Goal: Communication & Community: Participate in discussion

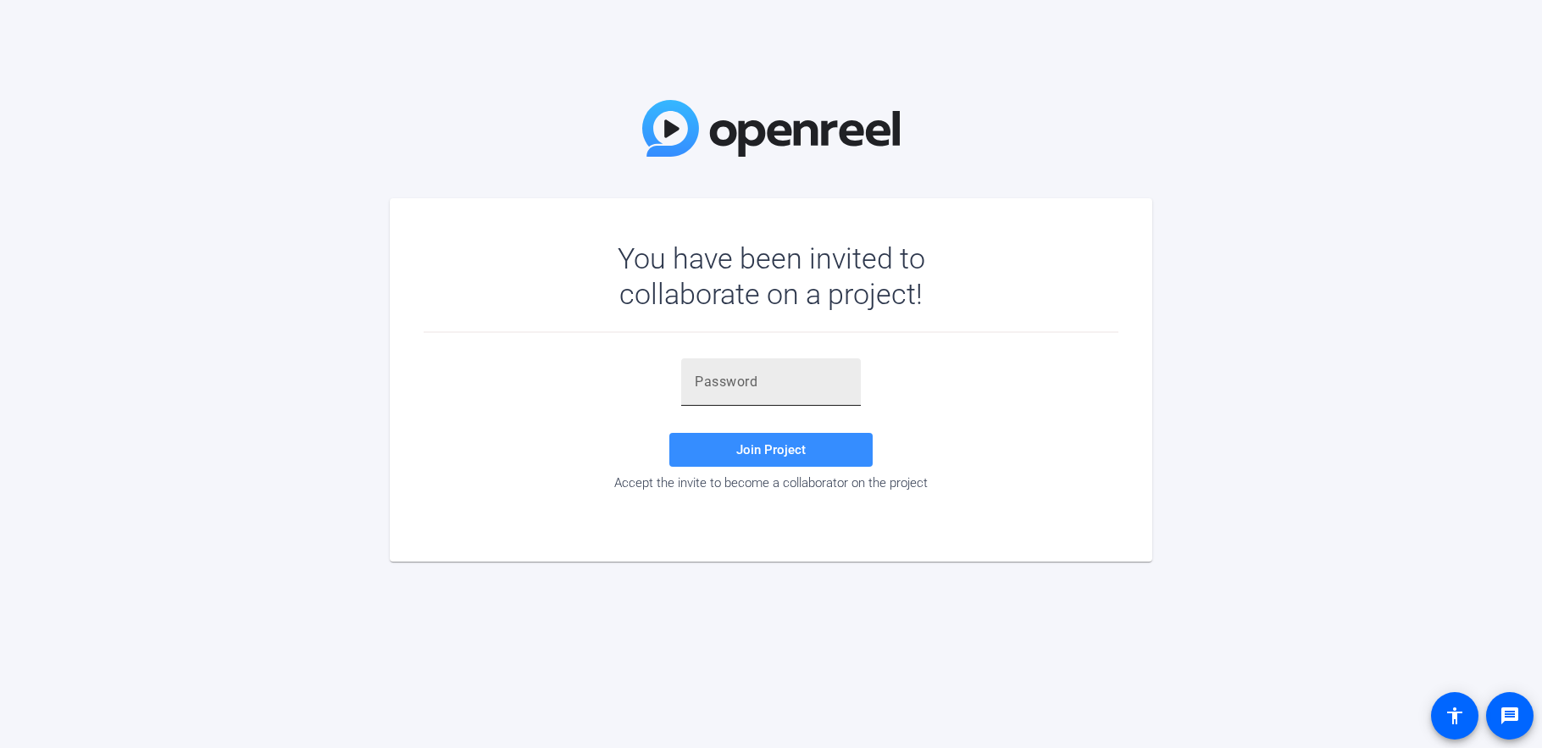
click at [724, 379] on input "text" at bounding box center [771, 382] width 153 height 20
paste input "mz-CW{"
type input "mz-CW{"
click at [793, 453] on span "Join Project" at bounding box center [770, 449] width 69 height 15
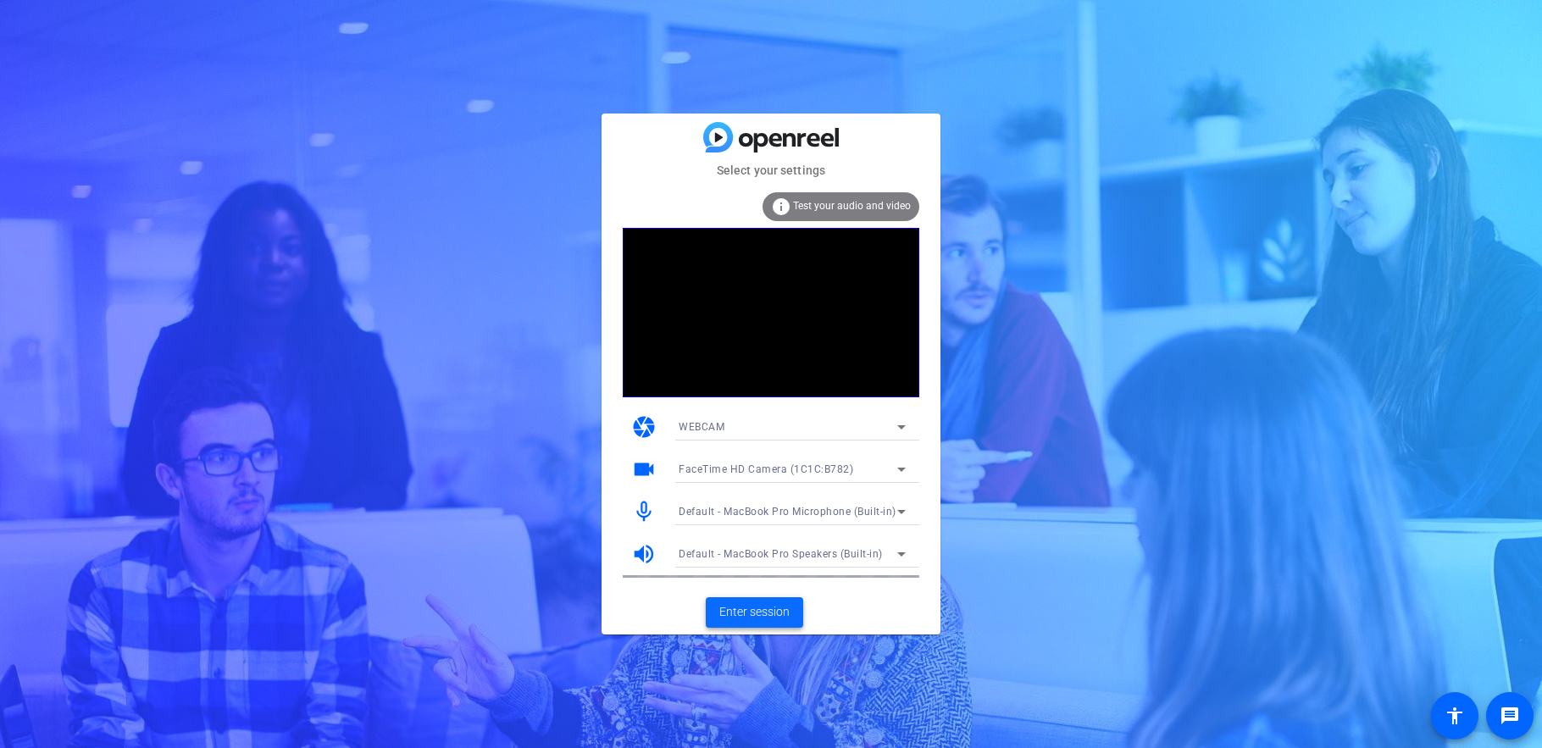
click at [773, 618] on span "Enter session" at bounding box center [754, 612] width 70 height 18
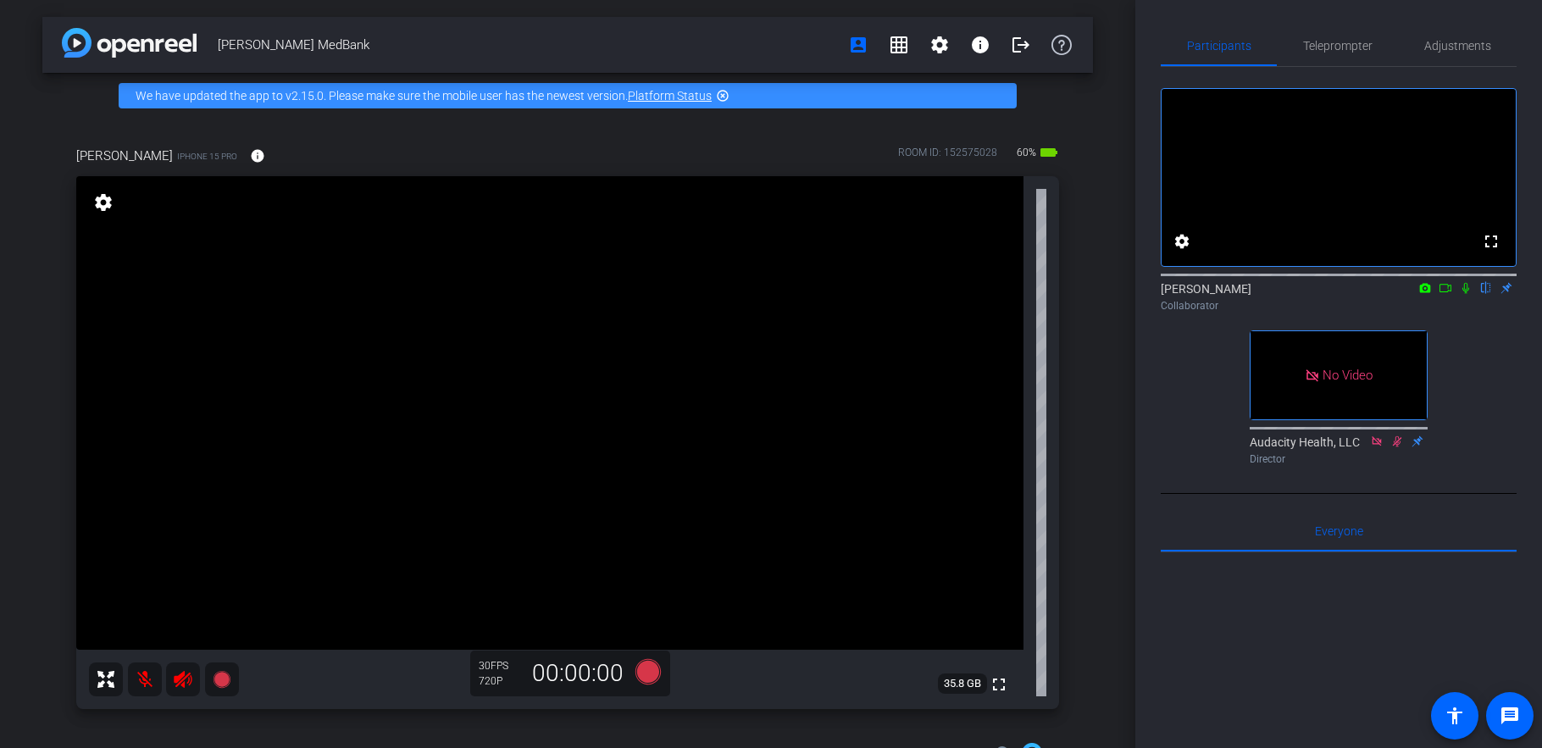
click at [1464, 294] on icon at bounding box center [1466, 288] width 7 height 11
drag, startPoint x: 1466, startPoint y: 314, endPoint x: 1466, endPoint y: 325, distance: 11.9
click at [1466, 294] on icon at bounding box center [1466, 288] width 14 height 12
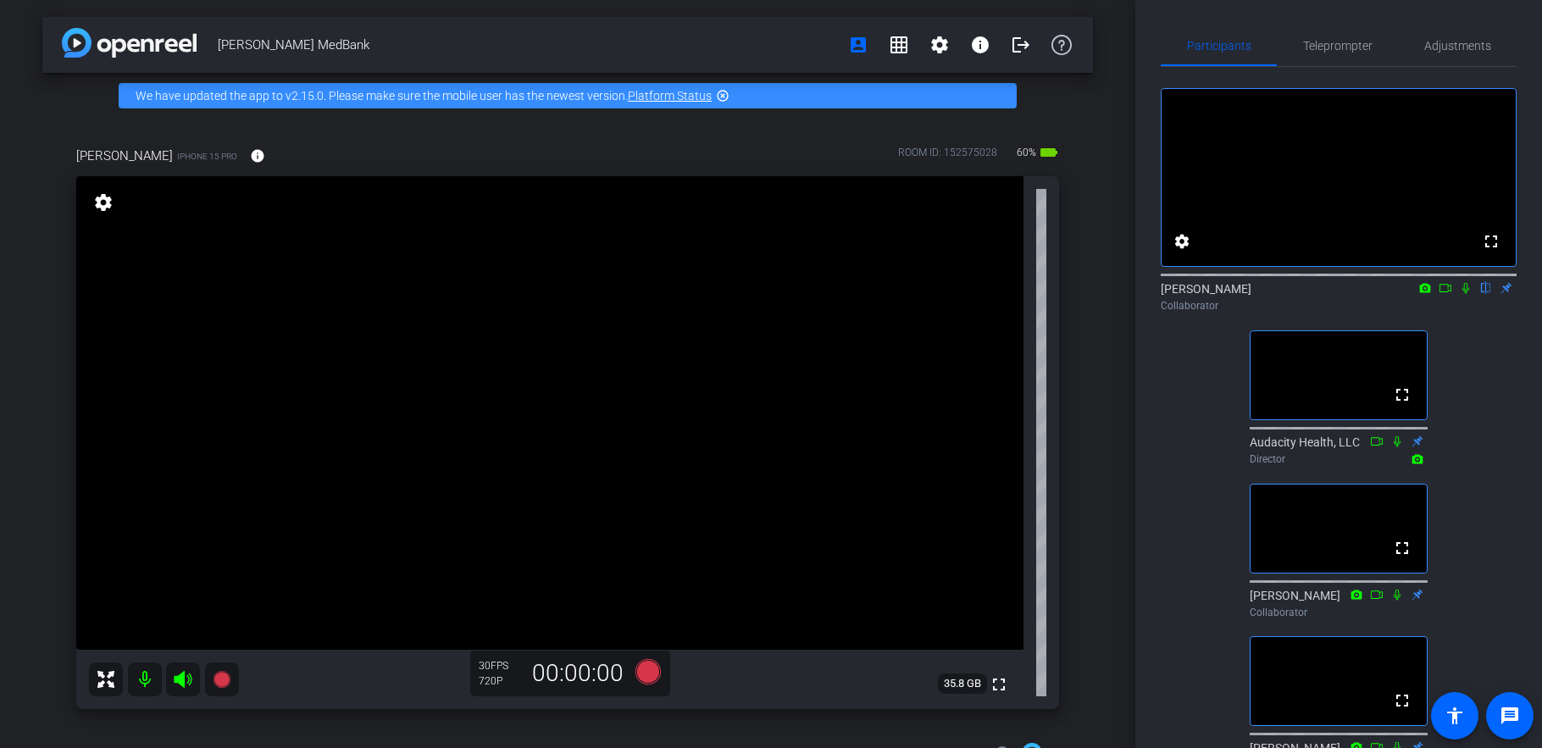
click at [1468, 294] on icon at bounding box center [1466, 288] width 14 height 12
click at [1465, 294] on icon at bounding box center [1466, 288] width 9 height 11
click at [1467, 294] on icon at bounding box center [1466, 288] width 14 height 12
drag, startPoint x: 1465, startPoint y: 309, endPoint x: 1464, endPoint y: 319, distance: 9.4
click at [1465, 294] on icon at bounding box center [1466, 288] width 14 height 12
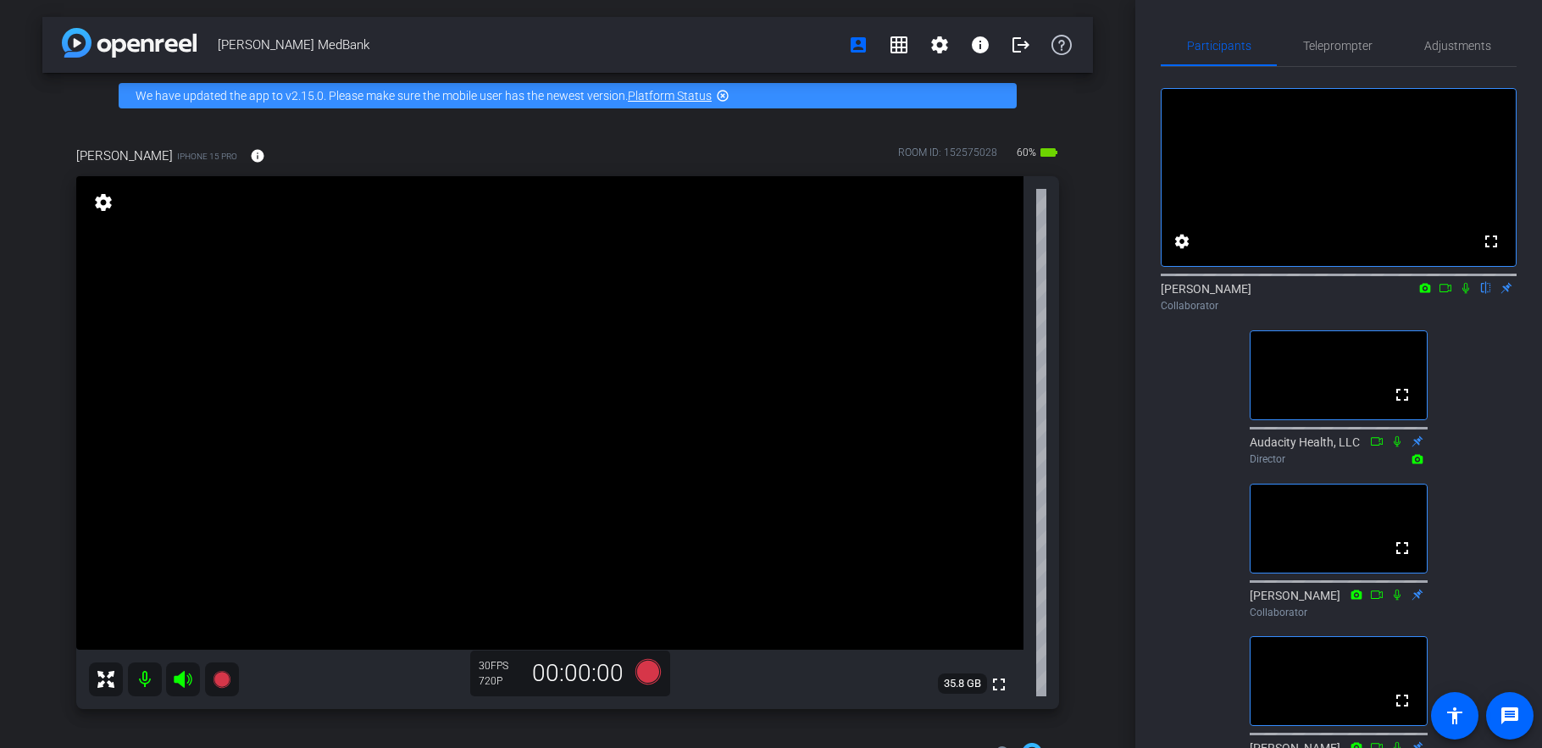
click at [1466, 294] on icon at bounding box center [1466, 288] width 14 height 12
click at [1448, 292] on icon at bounding box center [1446, 288] width 12 height 8
click at [1467, 294] on icon at bounding box center [1466, 288] width 14 height 12
click at [1466, 294] on icon at bounding box center [1466, 288] width 14 height 12
click at [1021, 47] on mat-icon "logout" at bounding box center [1021, 45] width 20 height 20
